Goal: Find specific page/section: Find specific page/section

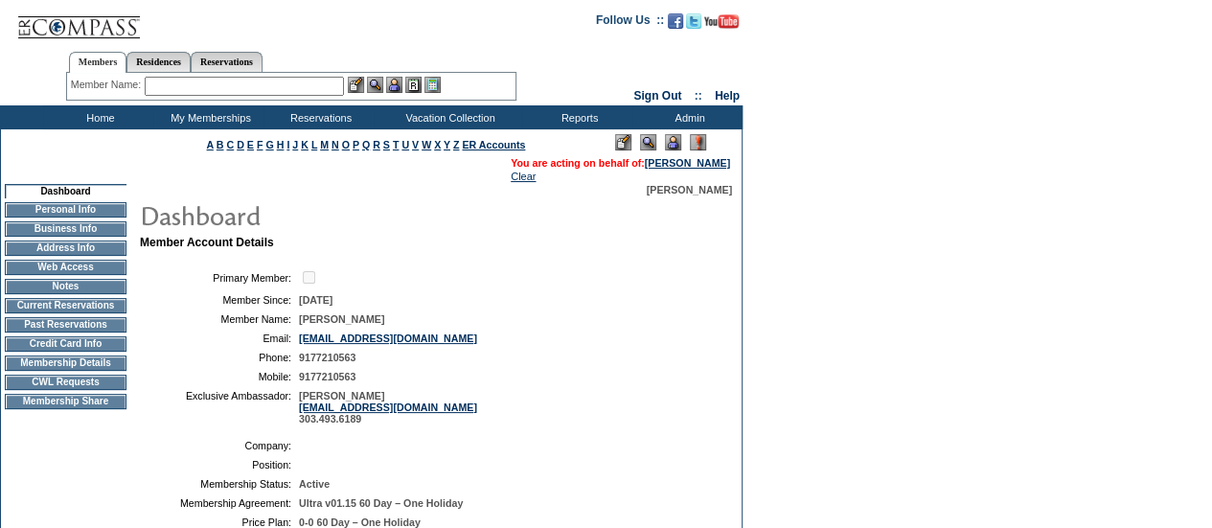
click at [84, 371] on td "Membership Details" at bounding box center [66, 363] width 122 height 15
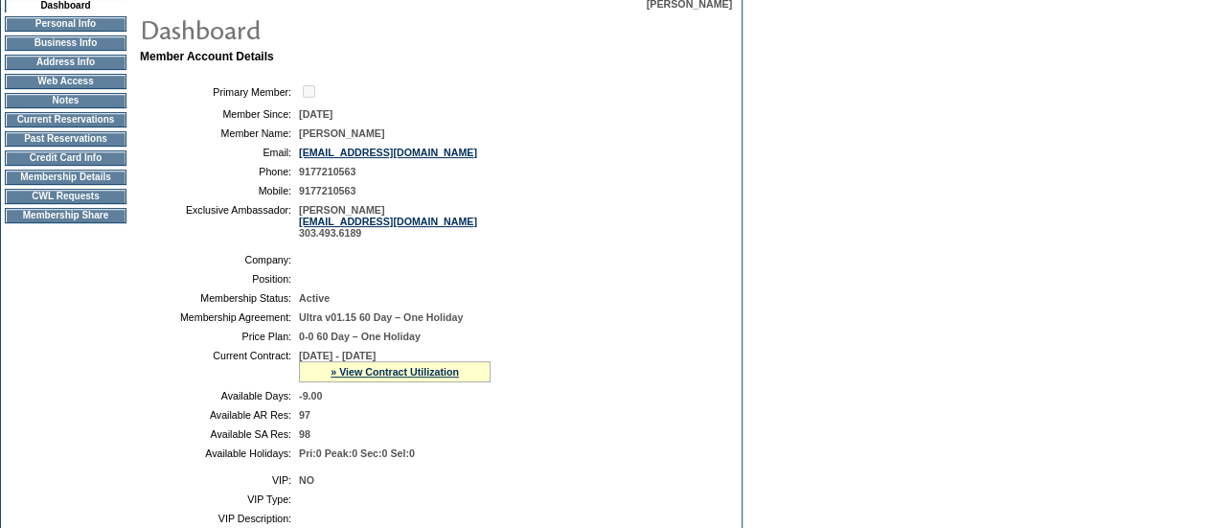
scroll to position [288, 0]
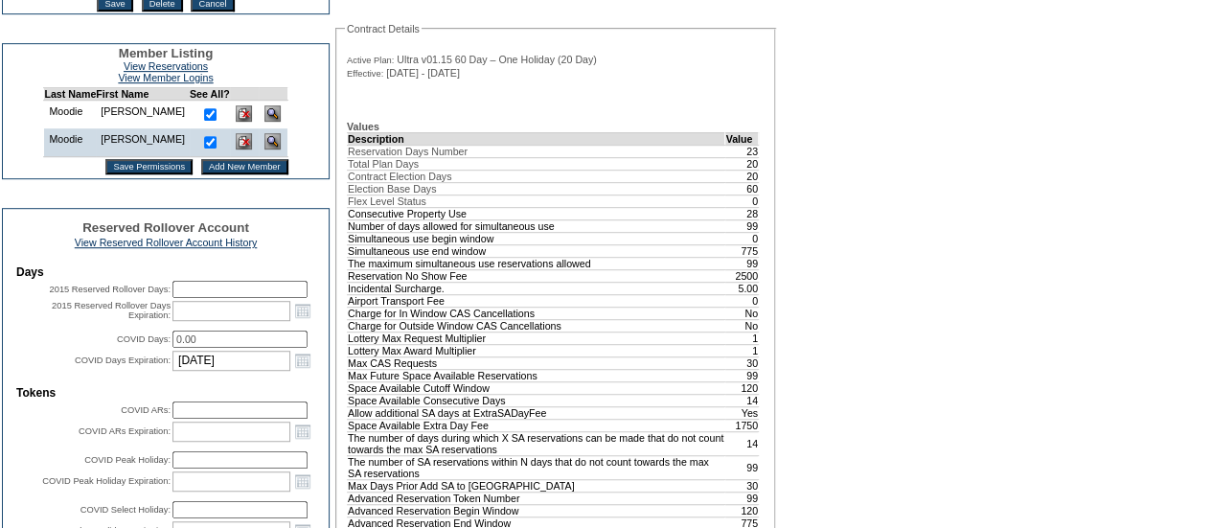
scroll to position [576, 0]
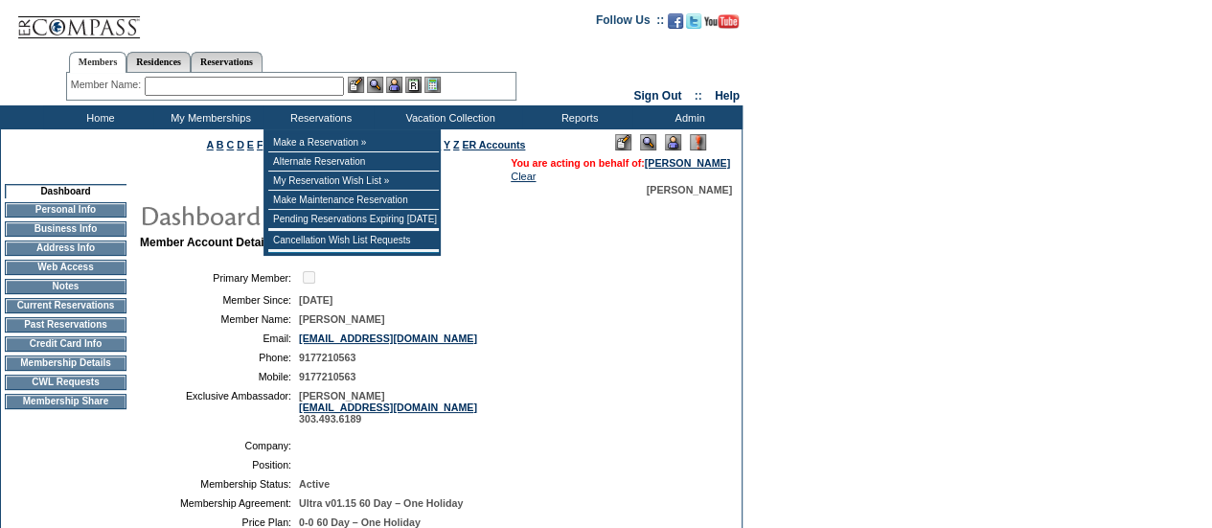
click at [282, 91] on input "text" at bounding box center [244, 86] width 199 height 19
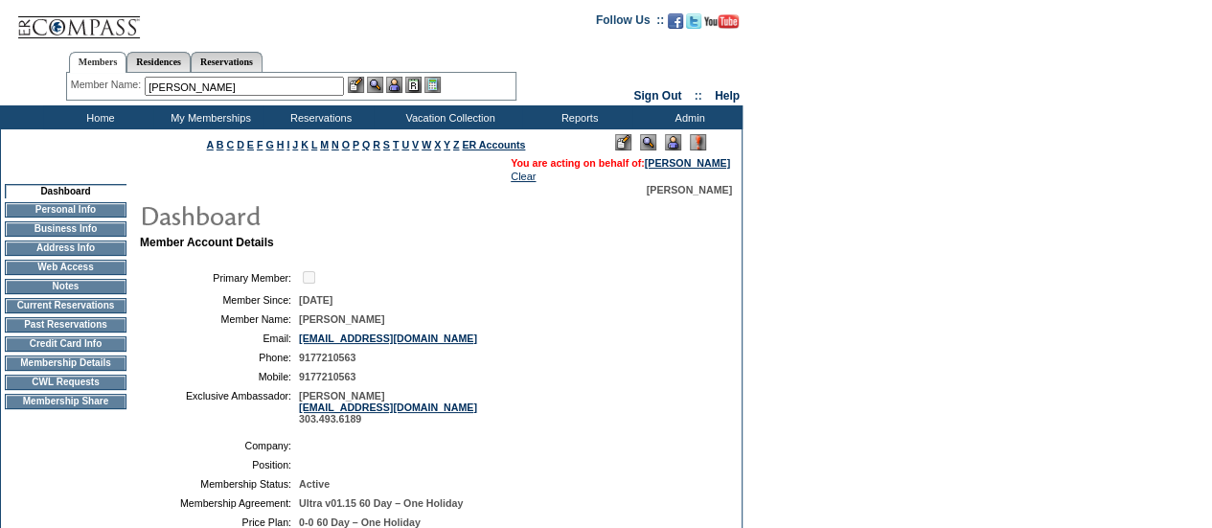
type input "[PERSON_NAME]"
click at [24, 13] on img at bounding box center [78, 19] width 125 height 39
click at [127, 49] on ul "Members Residences Reservations" at bounding box center [291, 47] width 450 height 10
